Goal: Task Accomplishment & Management: Manage account settings

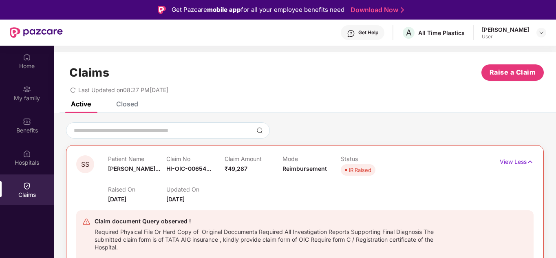
click at [126, 103] on div "Closed" at bounding box center [127, 104] width 22 height 8
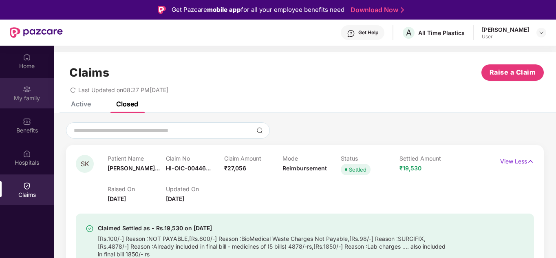
click at [29, 93] on div "My family" at bounding box center [27, 93] width 54 height 31
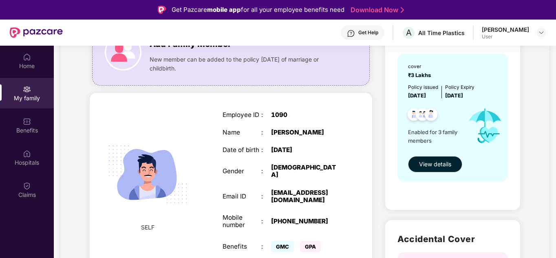
scroll to position [122, 0]
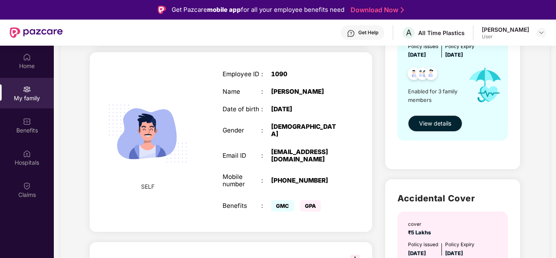
click at [148, 142] on img at bounding box center [147, 133] width 97 height 97
click at [283, 206] on span "GMC" at bounding box center [282, 205] width 23 height 11
click at [312, 206] on span "GPA" at bounding box center [310, 205] width 21 height 11
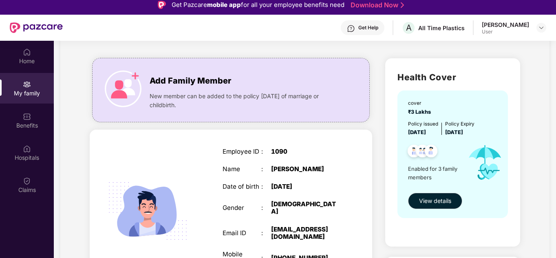
scroll to position [0, 0]
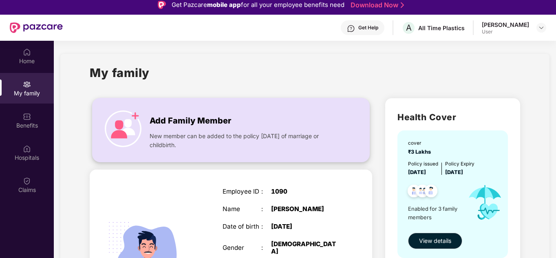
click at [182, 122] on span "Add Family Member" at bounding box center [191, 121] width 82 height 13
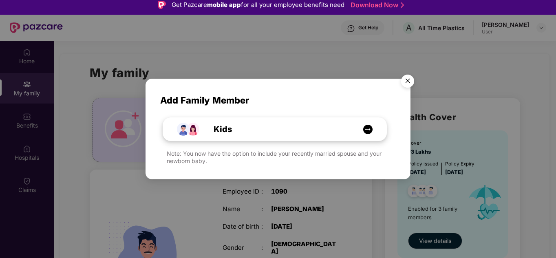
click at [366, 128] on img at bounding box center [368, 129] width 10 height 10
